Goal: Task Accomplishment & Management: Use online tool/utility

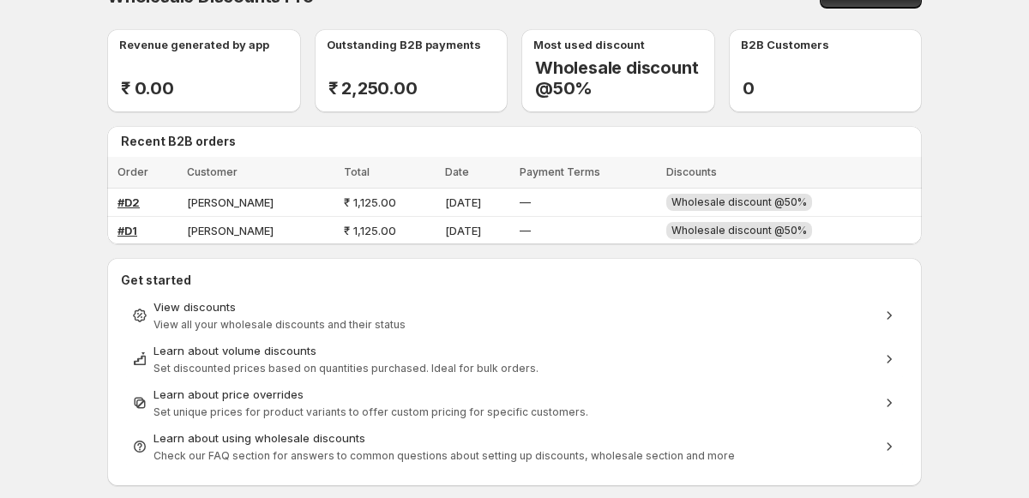
scroll to position [37, 0]
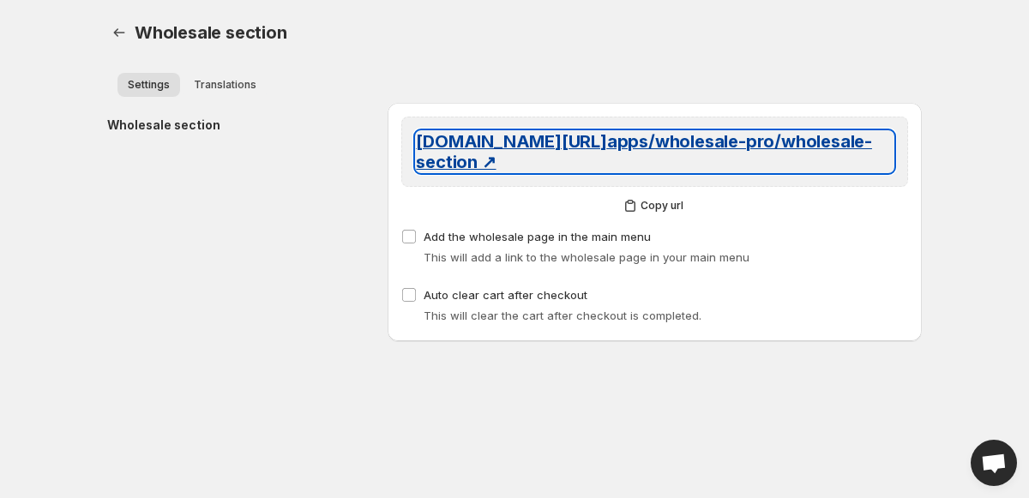
click at [488, 136] on span "[DOMAIN_NAME][URL] apps/wholesale-pro/wholesale-section ↗" at bounding box center [644, 151] width 456 height 41
click at [466, 151] on span "[DOMAIN_NAME][URL] apps/wholesale-pro/wholesale-section ↗" at bounding box center [644, 151] width 456 height 41
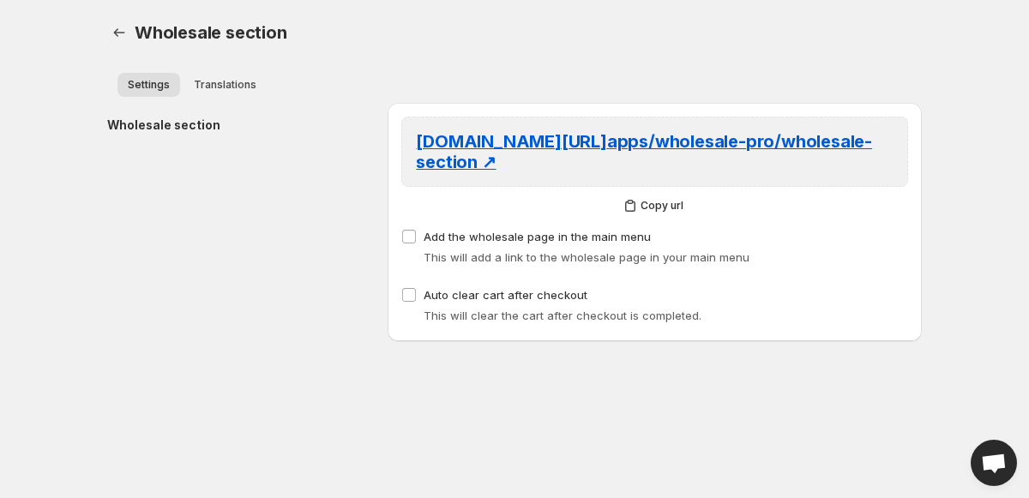
click at [244, 290] on div "Wholesale section" at bounding box center [240, 222] width 267 height 238
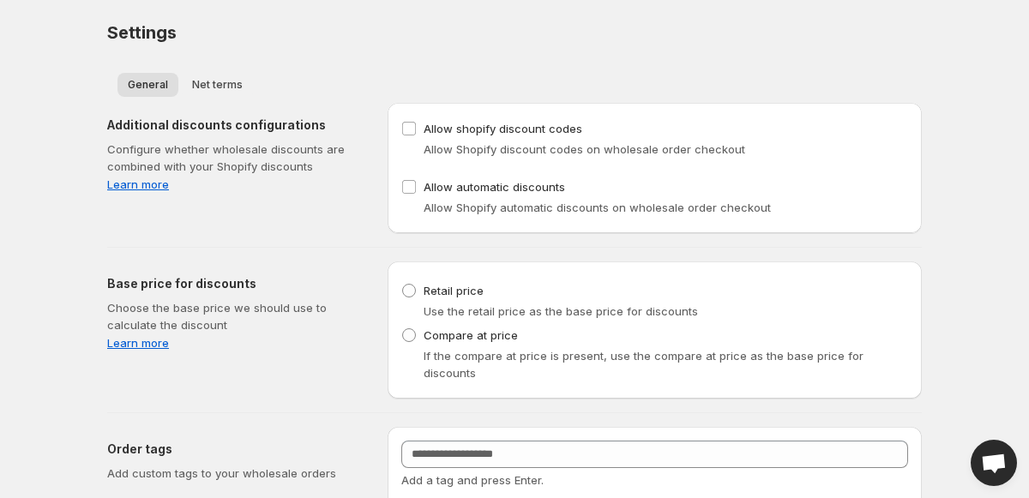
scroll to position [1, 0]
click at [85, 260] on body "Home Discounts B2B Registration Forms Net Terms Account Receivables Manual orde…" at bounding box center [514, 248] width 1029 height 498
click at [72, 414] on body "Home Discounts B2B Registration Forms Net Terms Account Receivables Manual orde…" at bounding box center [514, 248] width 1029 height 498
click at [274, 128] on h2 "Additional discounts configurations" at bounding box center [233, 124] width 253 height 17
